Goal: Task Accomplishment & Management: Manage account settings

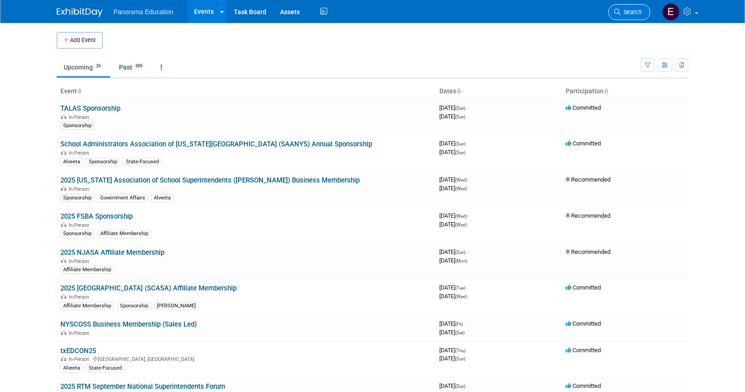
click at [633, 17] on link "Search" at bounding box center [629, 12] width 42 height 16
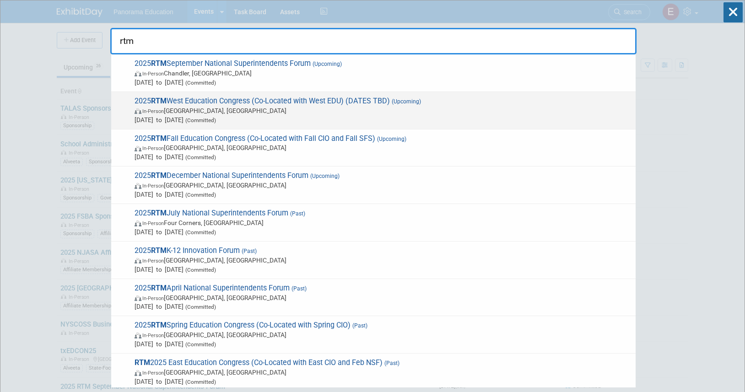
type input "rtm"
click at [298, 108] on span "In-Person Los Angeles, CA" at bounding box center [383, 110] width 497 height 9
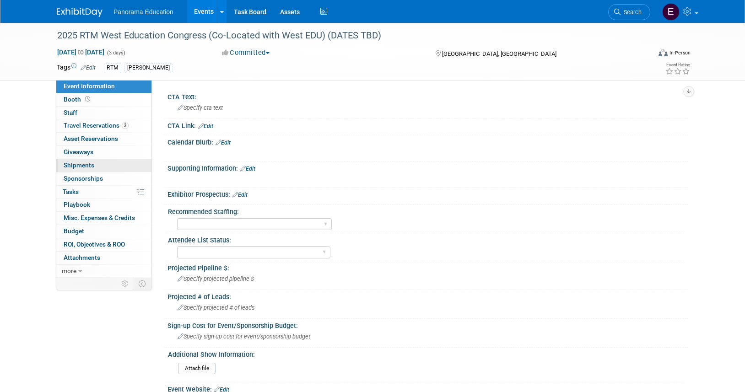
click at [92, 164] on span "Shipments 0" at bounding box center [79, 165] width 31 height 7
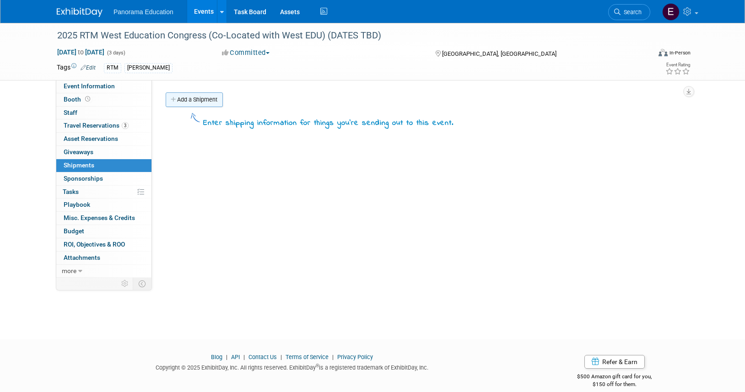
click at [174, 98] on icon at bounding box center [174, 100] width 6 height 6
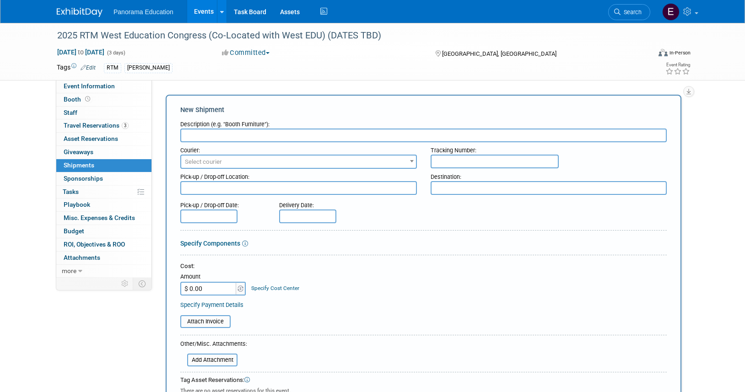
click at [224, 134] on input "text" at bounding box center [423, 136] width 486 height 14
type input "Swag"
click at [209, 297] on div "Cost: Amount $ 0.00 Specify Cost Center Cost Center -- Not Specified --" at bounding box center [423, 285] width 486 height 47
click at [210, 291] on input "$ 0.00" at bounding box center [208, 289] width 57 height 14
paste input "24.74"
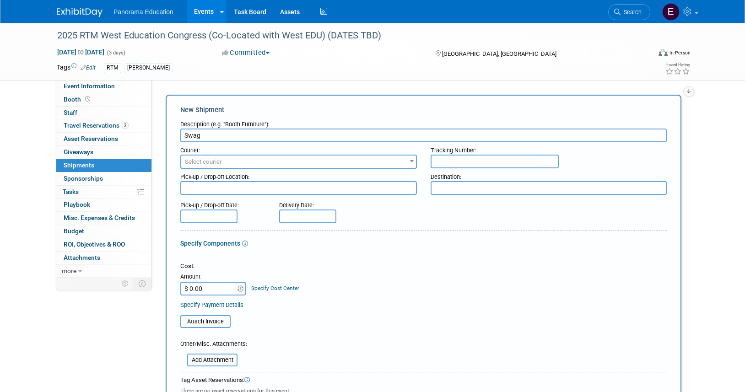
type input "$ 24.74"
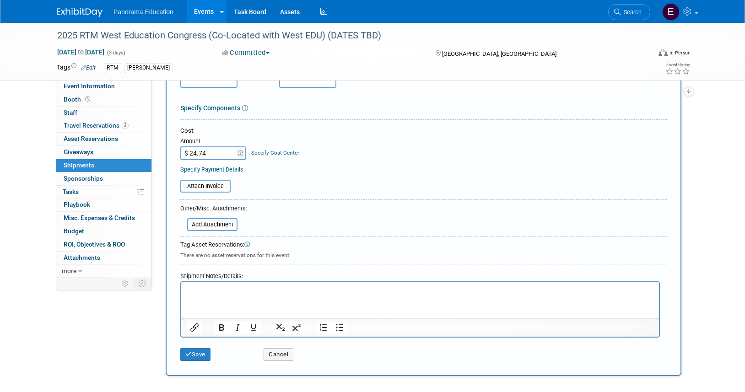
scroll to position [177, 0]
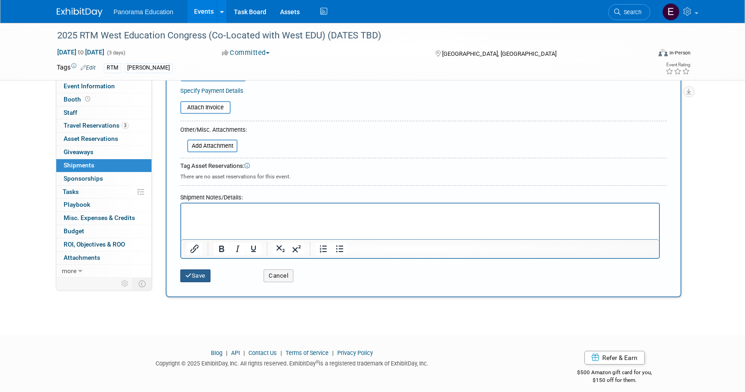
click at [200, 271] on button "Save" at bounding box center [195, 276] width 30 height 13
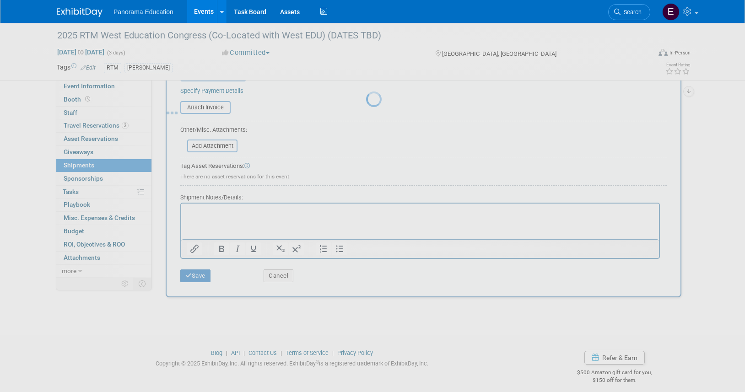
scroll to position [11, 0]
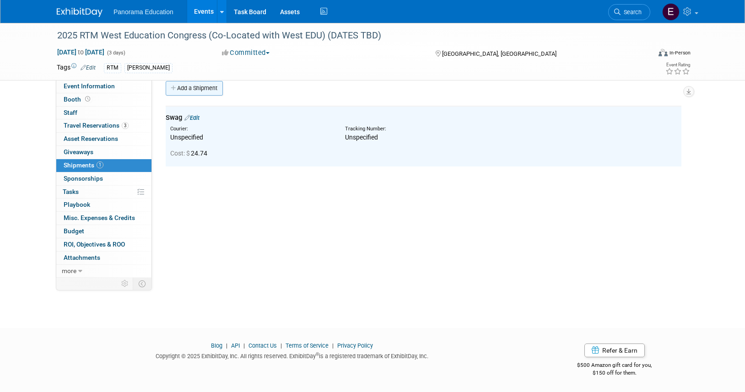
click at [189, 91] on link "Add a Shipment" at bounding box center [194, 88] width 57 height 15
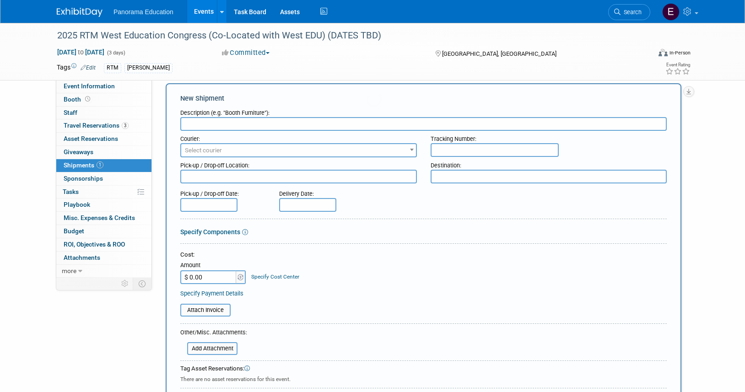
scroll to position [0, 0]
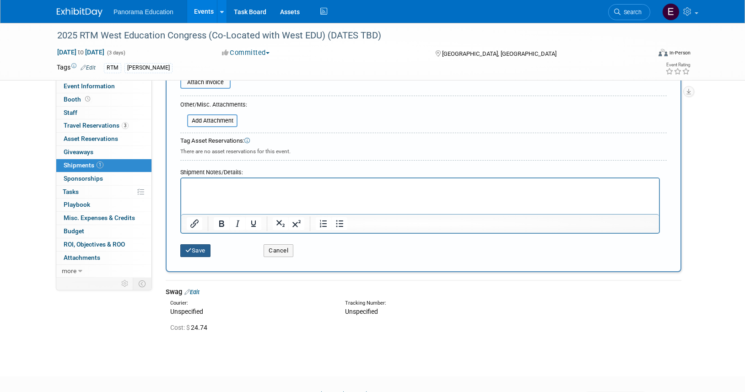
type input "Booth"
click at [194, 256] on button "Save" at bounding box center [195, 250] width 30 height 13
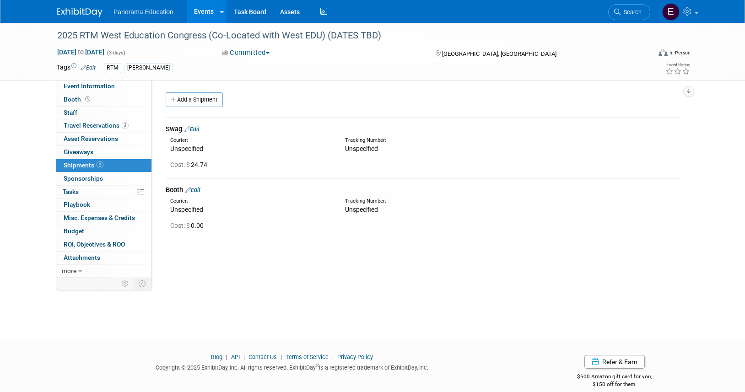
click at [81, 8] on img at bounding box center [80, 12] width 46 height 9
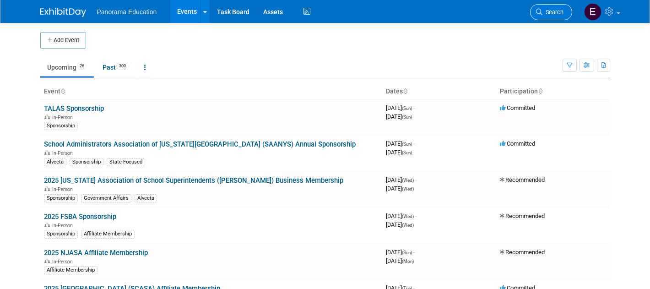
click at [542, 9] on span "Search" at bounding box center [552, 12] width 21 height 7
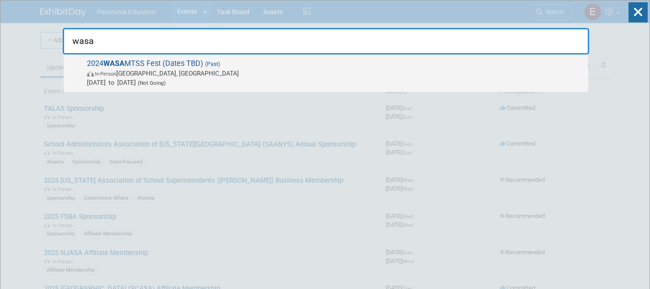
type input "wasa"
click at [248, 75] on span "In-Person WA, United States" at bounding box center [335, 73] width 497 height 9
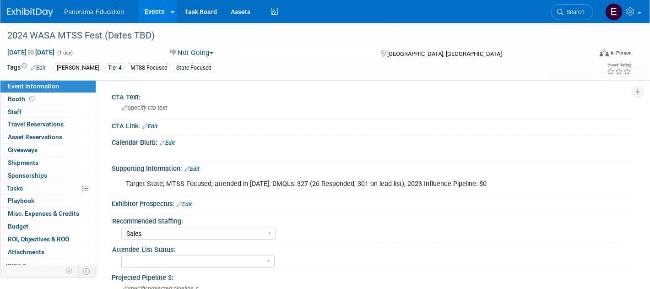
select select "Sales"
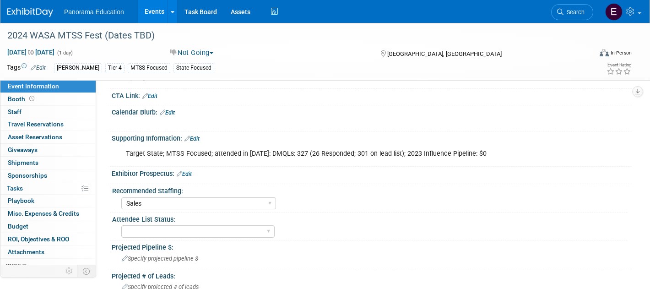
scroll to position [25, 0]
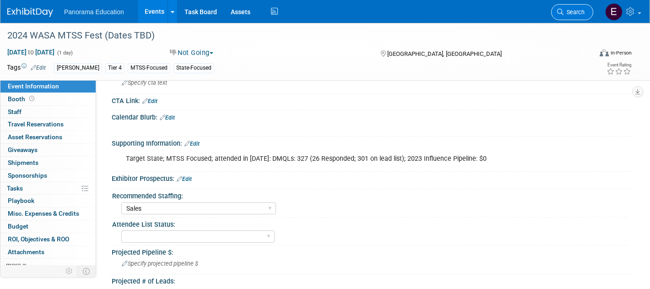
click at [569, 14] on span "Search" at bounding box center [573, 12] width 21 height 7
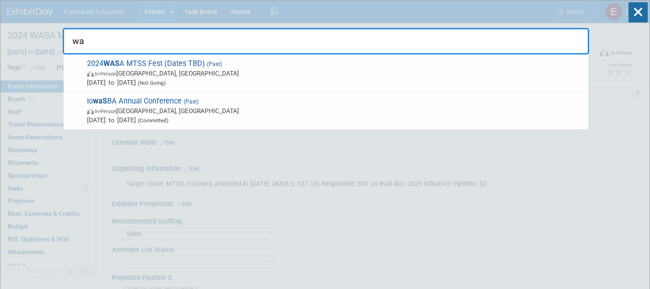
type input "w"
